Goal: Task Accomplishment & Management: Manage account settings

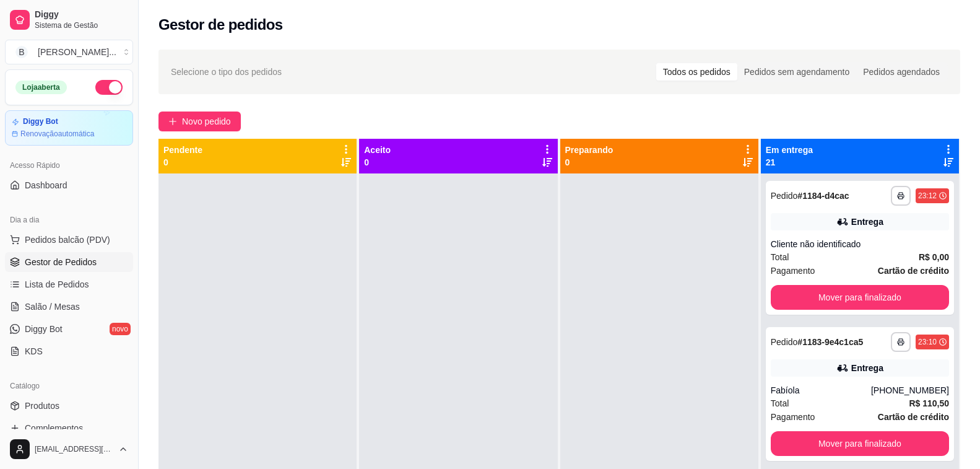
scroll to position [62, 0]
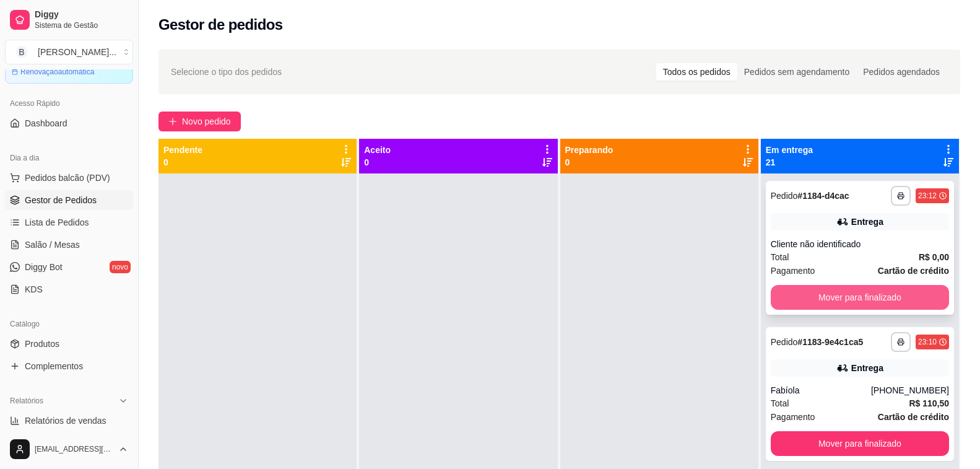
click at [851, 295] on button "Mover para finalizado" at bounding box center [860, 297] width 178 height 25
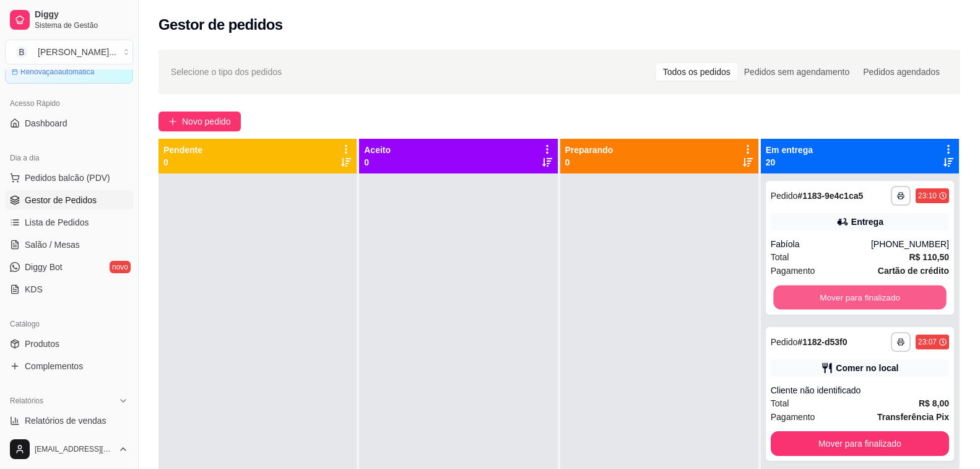
click at [851, 295] on button "Mover para finalizado" at bounding box center [859, 297] width 173 height 24
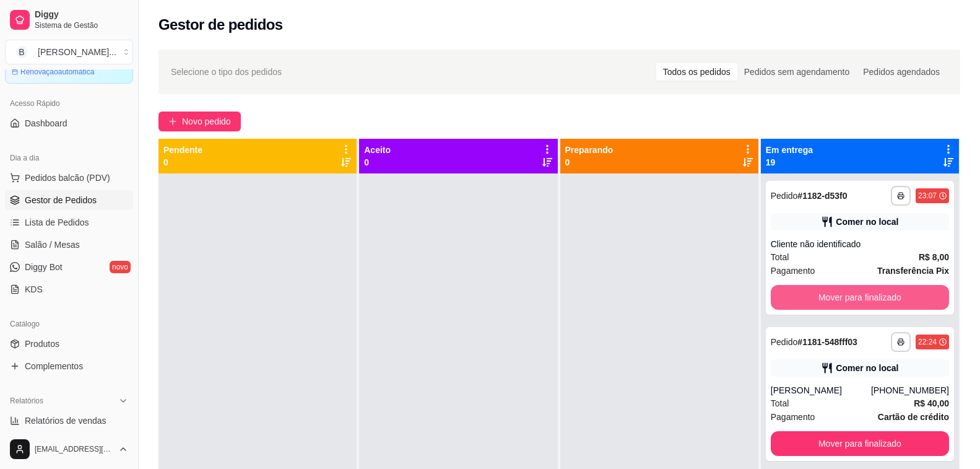
click at [851, 295] on button "Mover para finalizado" at bounding box center [860, 297] width 178 height 25
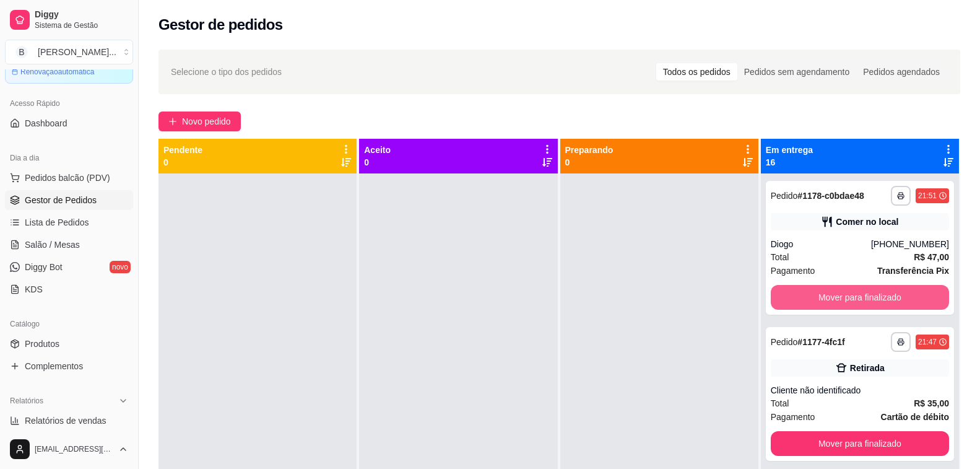
click at [851, 295] on button "Mover para finalizado" at bounding box center [860, 297] width 178 height 25
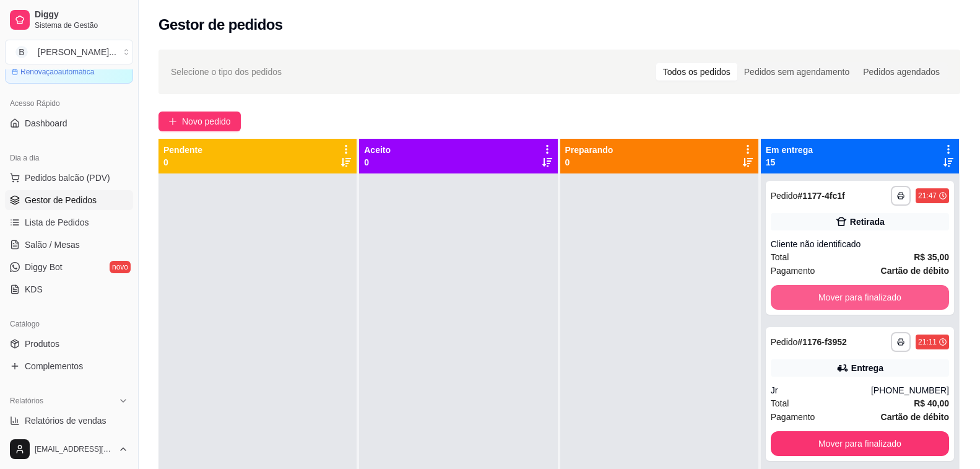
click at [851, 295] on button "Mover para finalizado" at bounding box center [860, 297] width 178 height 25
click at [847, 295] on button "Mover para finalizado" at bounding box center [860, 297] width 178 height 25
click at [847, 295] on button "Mover para finalizado" at bounding box center [859, 297] width 173 height 24
click at [847, 295] on button "Mover para finalizado" at bounding box center [860, 297] width 178 height 25
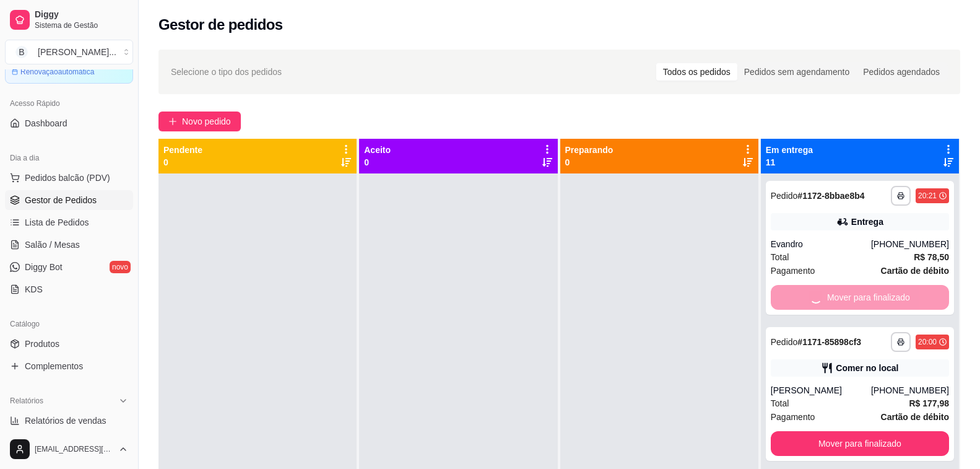
click at [847, 431] on button "Mover para finalizado" at bounding box center [860, 443] width 178 height 25
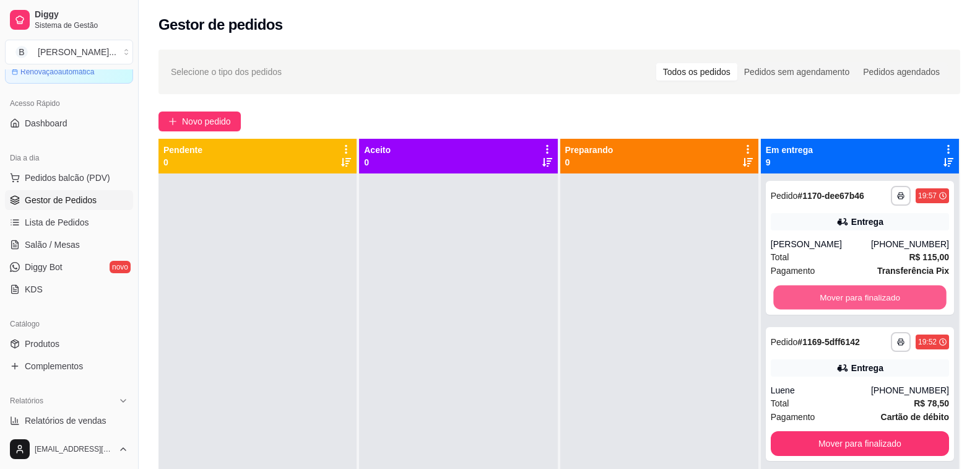
click at [847, 295] on button "Mover para finalizado" at bounding box center [859, 297] width 173 height 24
click at [847, 295] on button "Mover para finalizado" at bounding box center [860, 297] width 178 height 25
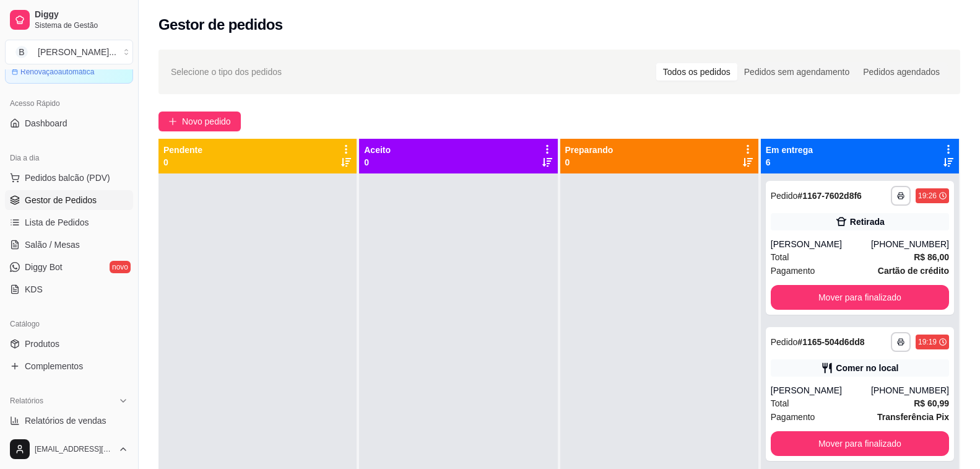
click at [847, 295] on div "**********" at bounding box center [860, 248] width 188 height 134
click at [820, 308] on button "Mover para finalizado" at bounding box center [860, 297] width 178 height 25
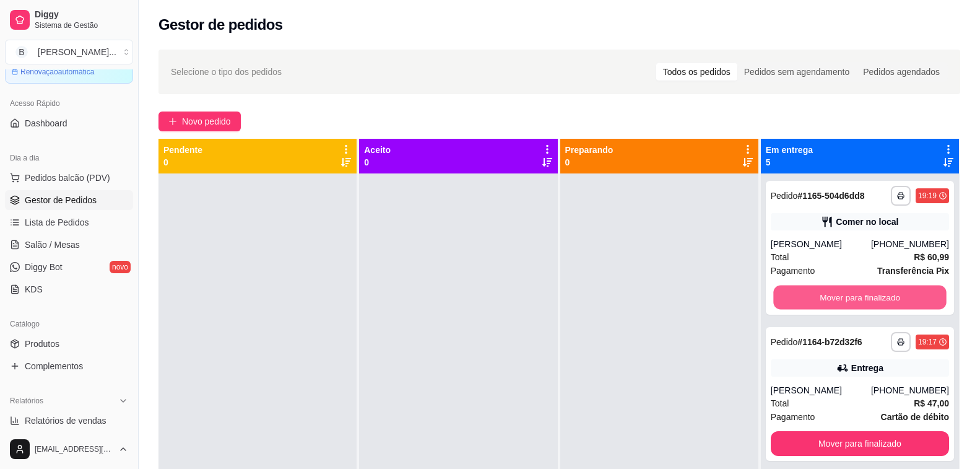
click at [819, 308] on button "Mover para finalizado" at bounding box center [859, 297] width 173 height 24
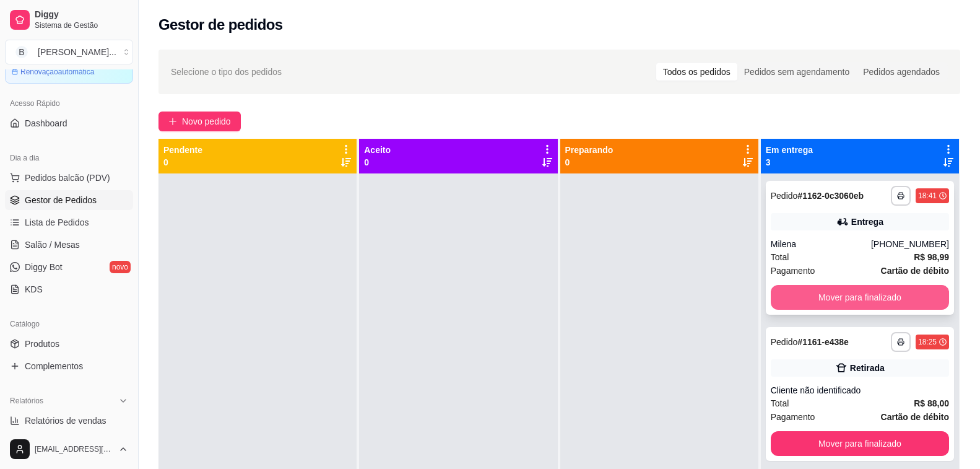
click at [820, 308] on button "Mover para finalizado" at bounding box center [860, 297] width 178 height 25
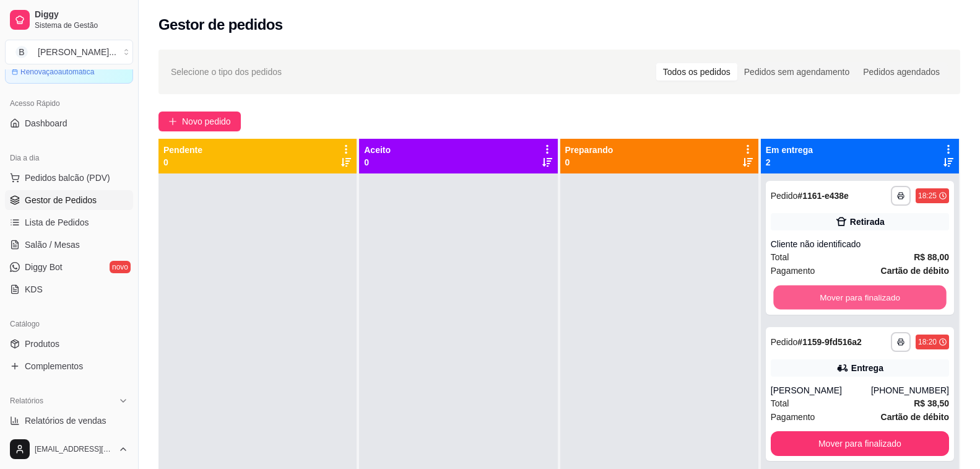
click at [820, 308] on button "Mover para finalizado" at bounding box center [859, 297] width 173 height 24
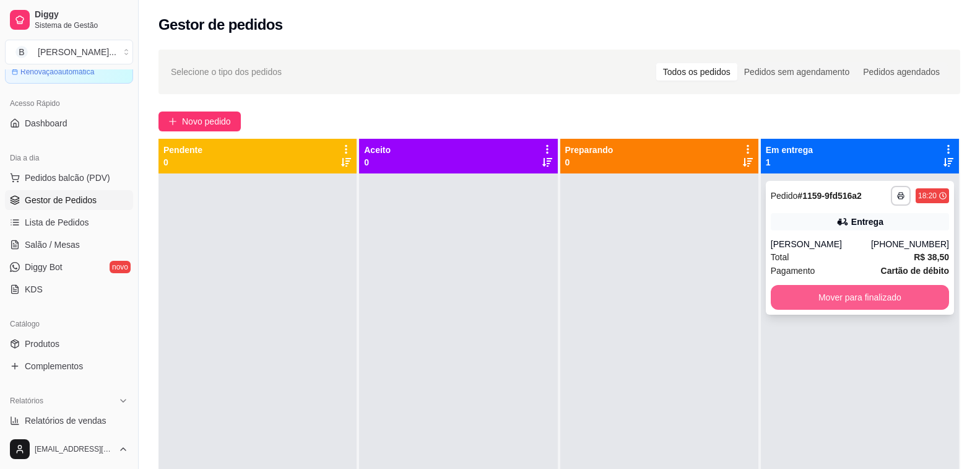
click at [818, 305] on button "Mover para finalizado" at bounding box center [860, 297] width 178 height 25
